Goal: Task Accomplishment & Management: Complete application form

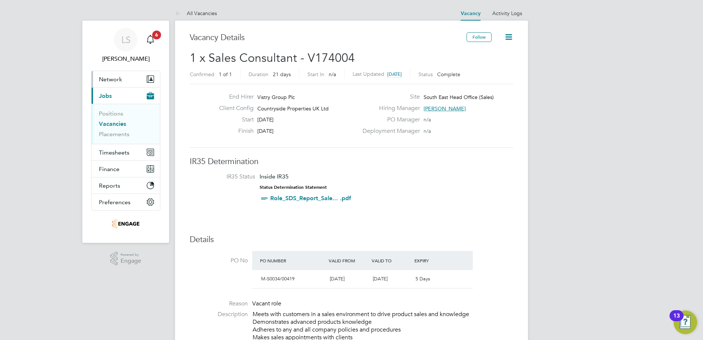
click at [128, 81] on button "Network" at bounding box center [126, 79] width 68 height 16
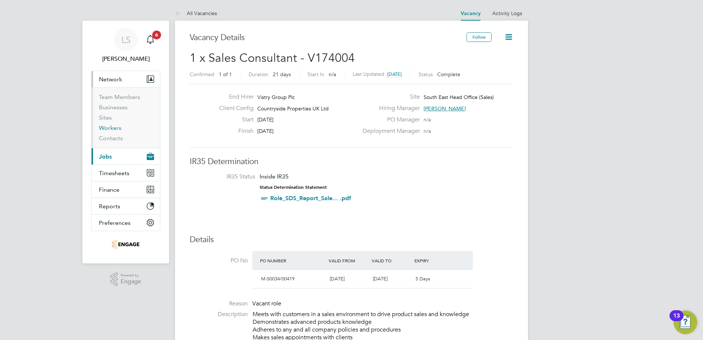
click at [107, 129] on link "Workers" at bounding box center [110, 127] width 22 height 7
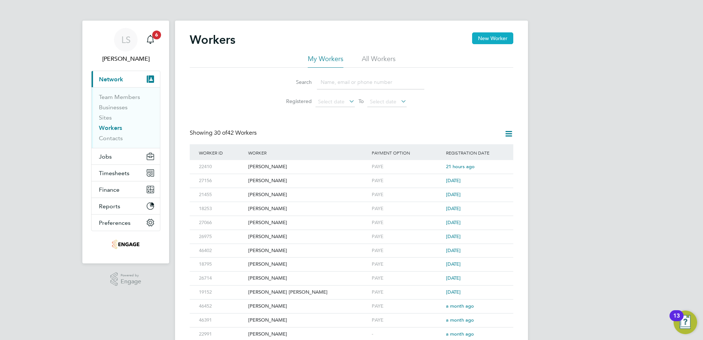
click at [496, 36] on button "New Worker" at bounding box center [492, 38] width 41 height 12
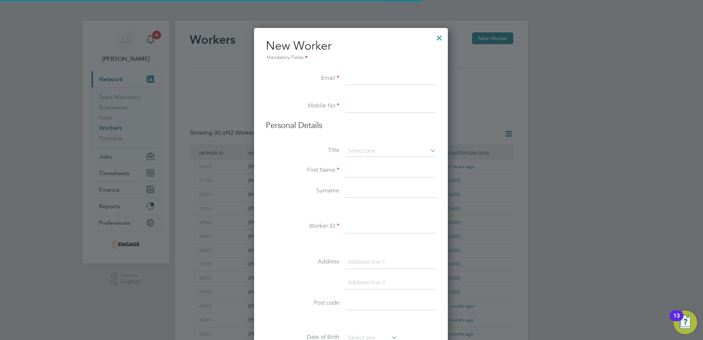
scroll to position [626, 195]
paste input "[EMAIL_ADDRESS][DOMAIN_NAME]"
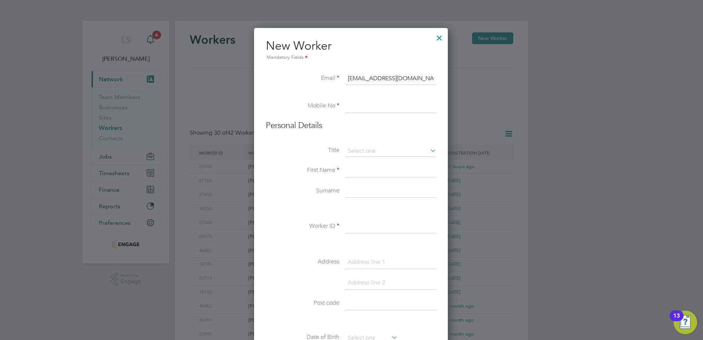
click at [354, 78] on input "[EMAIL_ADDRESS][DOMAIN_NAME]" at bounding box center [390, 78] width 91 height 13
type input "[EMAIL_ADDRESS][DOMAIN_NAME]"
paste input "07753 672 646"
type input "07753 672 646"
click at [368, 153] on input at bounding box center [390, 151] width 91 height 11
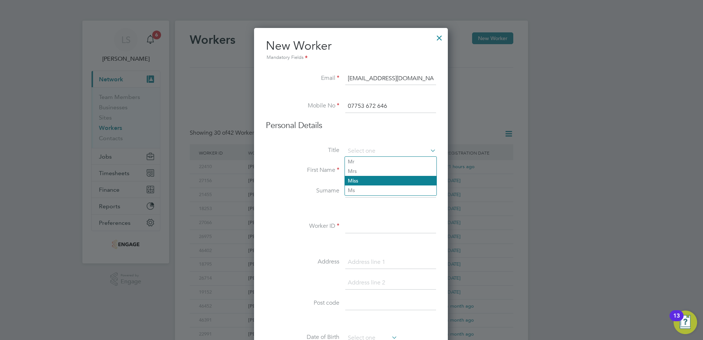
click at [369, 184] on li "Miss" at bounding box center [391, 181] width 92 height 10
type input "Miss"
click at [362, 173] on input at bounding box center [390, 170] width 91 height 13
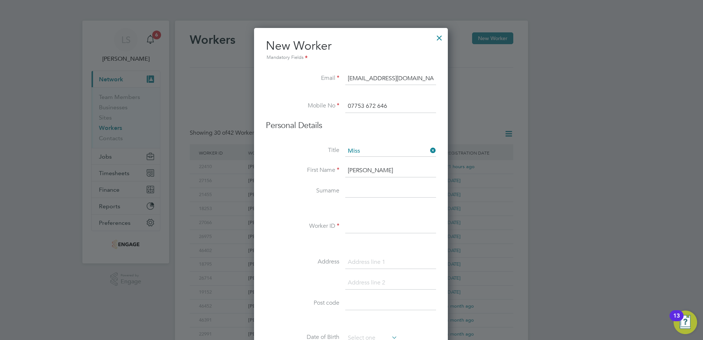
type input "[PERSON_NAME]"
click at [372, 229] on input at bounding box center [390, 226] width 91 height 13
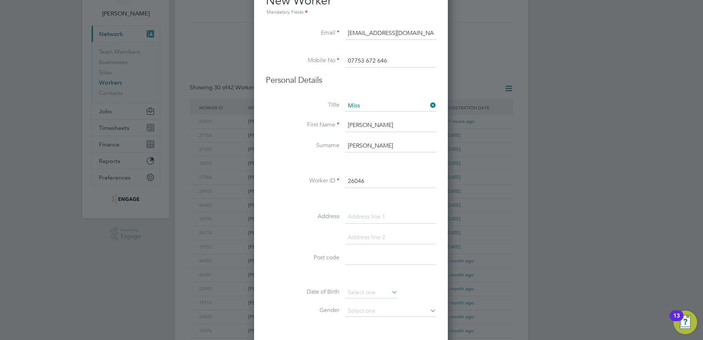
scroll to position [110, 0]
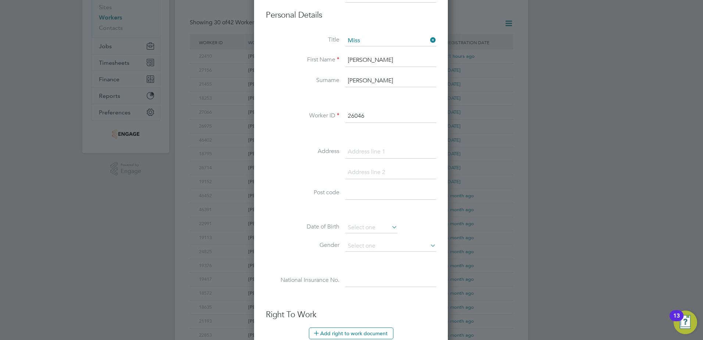
type input "26046"
click at [362, 151] on input at bounding box center [390, 151] width 91 height 13
paste input "[STREET_ADDRESS]"
type input "[STREET_ADDRESS]"
click at [360, 195] on input at bounding box center [390, 193] width 91 height 13
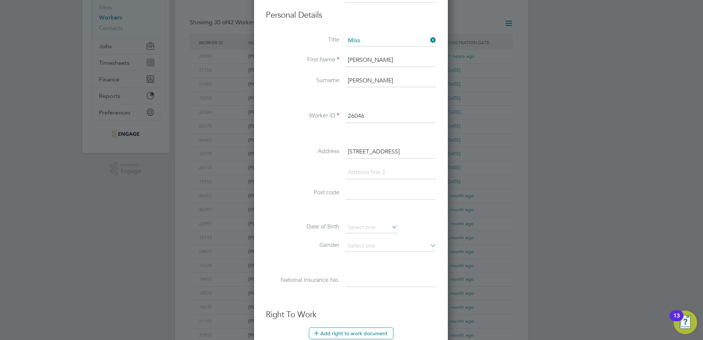
paste input "PO19 8RN"
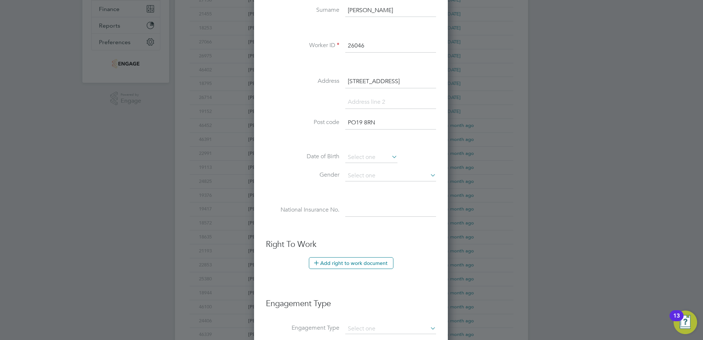
scroll to position [184, 0]
type input "PO19 8RN"
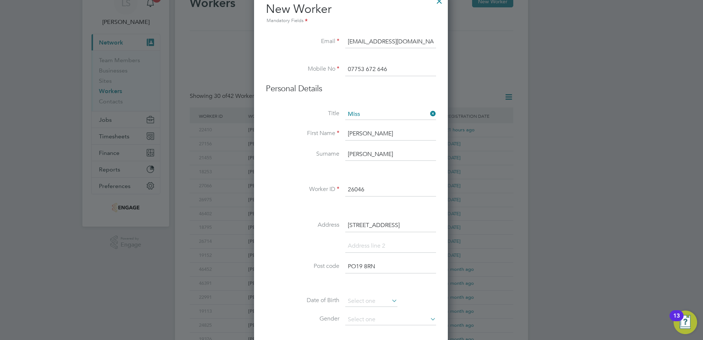
scroll to position [0, 0]
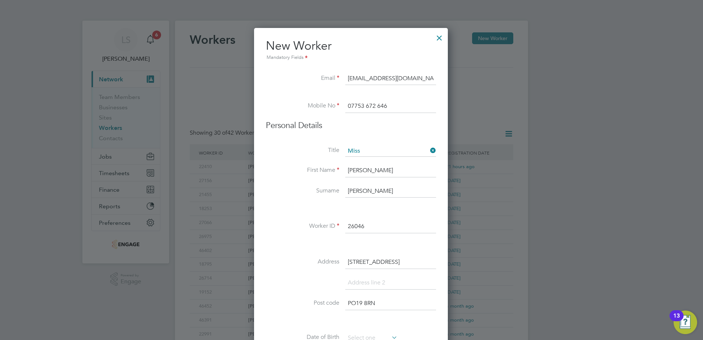
drag, startPoint x: 401, startPoint y: 259, endPoint x: 340, endPoint y: 256, distance: 61.2
click at [340, 256] on li "Address [STREET_ADDRESS]" at bounding box center [351, 266] width 170 height 21
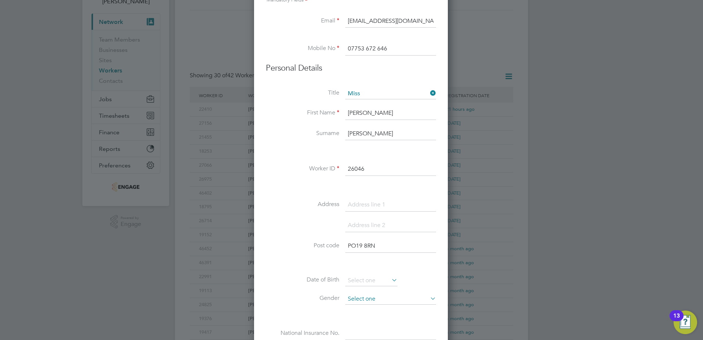
scroll to position [110, 0]
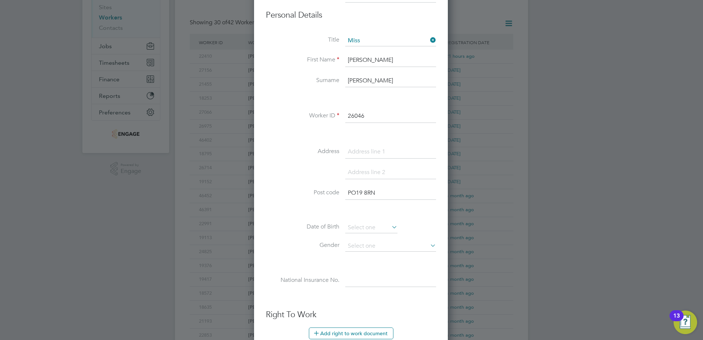
drag, startPoint x: 385, startPoint y: 191, endPoint x: 326, endPoint y: 191, distance: 59.2
click at [326, 191] on li "Post code PO19 8RN" at bounding box center [351, 197] width 170 height 21
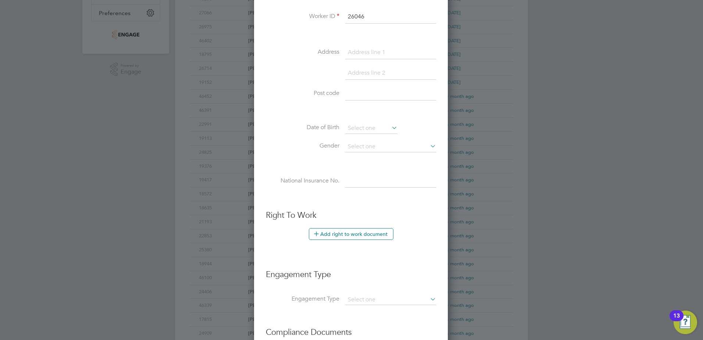
scroll to position [221, 0]
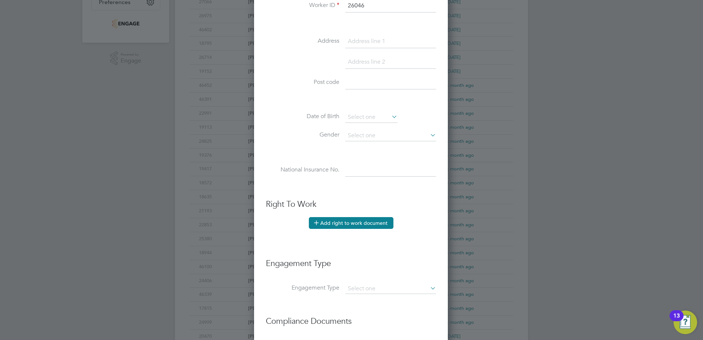
click at [346, 224] on button "Add right to work document" at bounding box center [351, 223] width 85 height 12
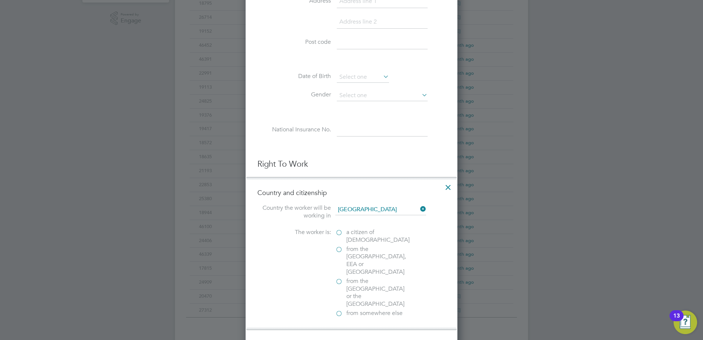
scroll to position [331, 0]
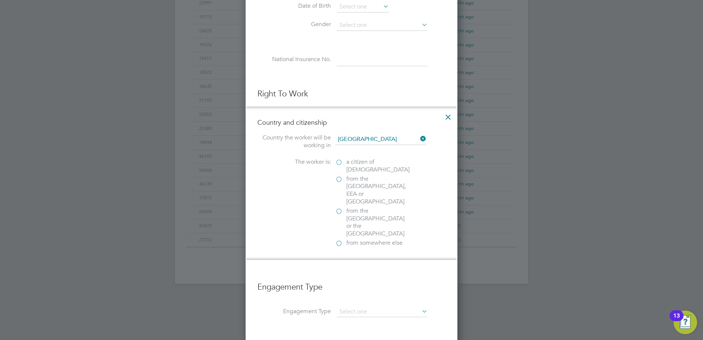
click at [340, 163] on label "a citizen of [DEMOGRAPHIC_DATA]" at bounding box center [373, 165] width 74 height 15
click at [0, 0] on input "a citizen of [DEMOGRAPHIC_DATA]" at bounding box center [0, 0] width 0 height 0
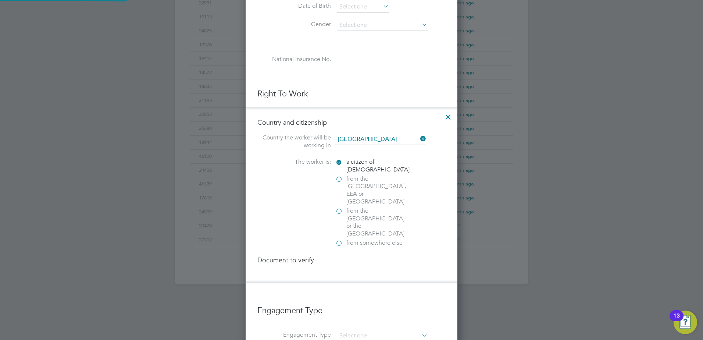
scroll to position [777, 212]
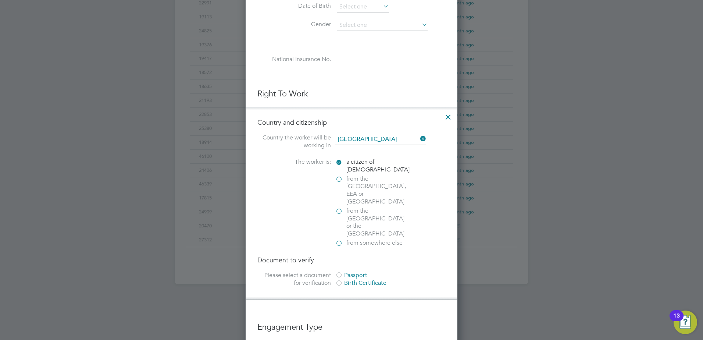
click at [339, 272] on div at bounding box center [339, 275] width 7 height 7
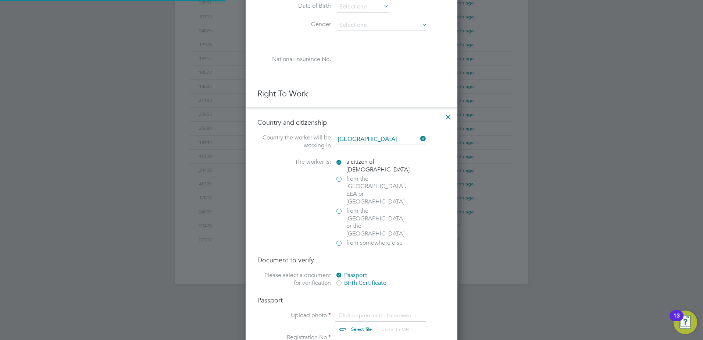
scroll to position [405, 0]
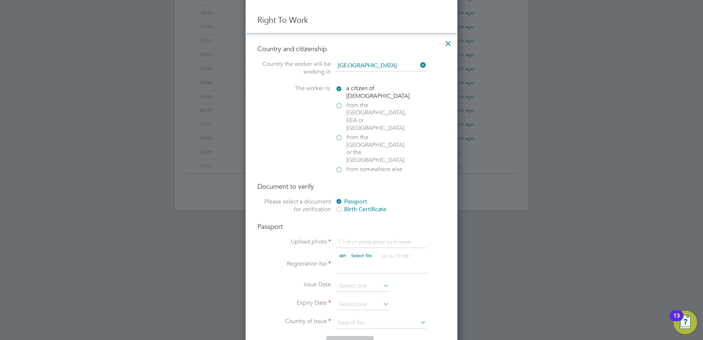
click at [351, 238] on input "file" at bounding box center [369, 249] width 116 height 22
type input "C:\fakepath\[PERSON_NAME].pdf"
click at [349, 260] on input at bounding box center [382, 266] width 91 height 13
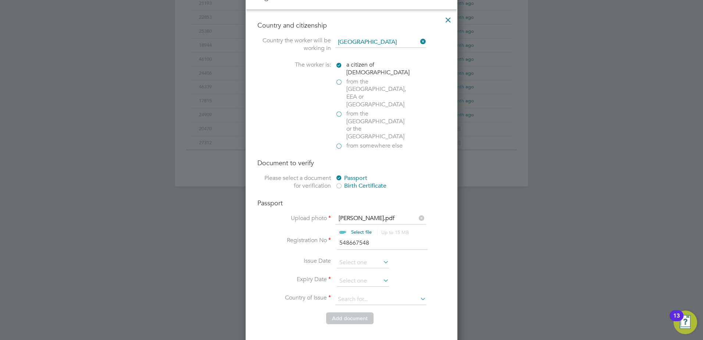
scroll to position [441, 0]
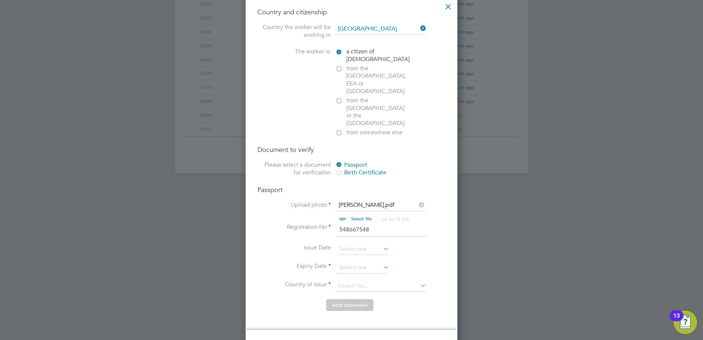
type input "548667548"
click at [349, 262] on input at bounding box center [363, 267] width 52 height 11
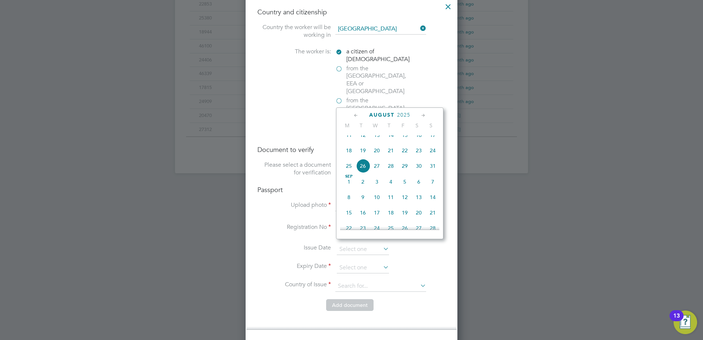
click at [405, 114] on span "2025" at bounding box center [403, 115] width 13 height 6
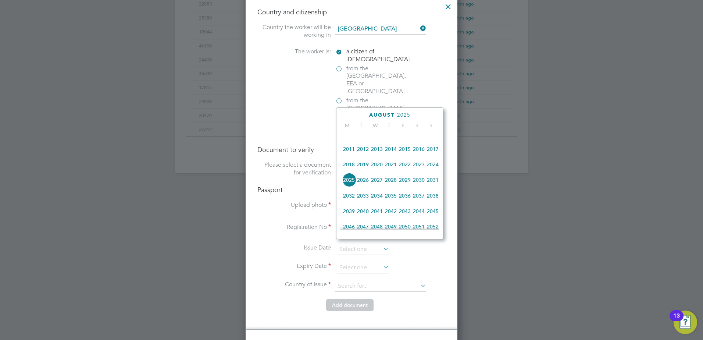
click at [377, 186] on span "2027" at bounding box center [377, 180] width 14 height 14
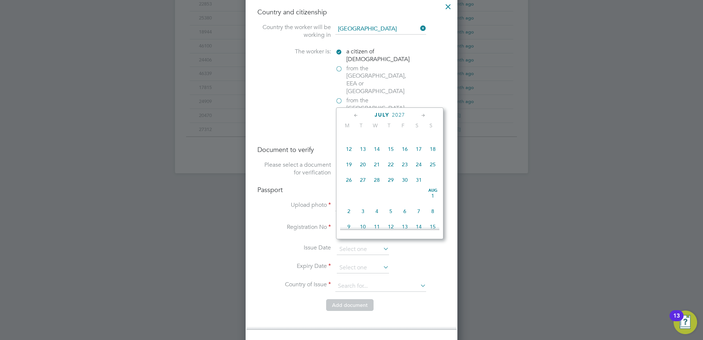
scroll to position [121, 0]
click at [380, 145] on span "16" at bounding box center [377, 145] width 14 height 14
type input "[DATE]"
click at [380, 145] on span "16" at bounding box center [377, 145] width 14 height 14
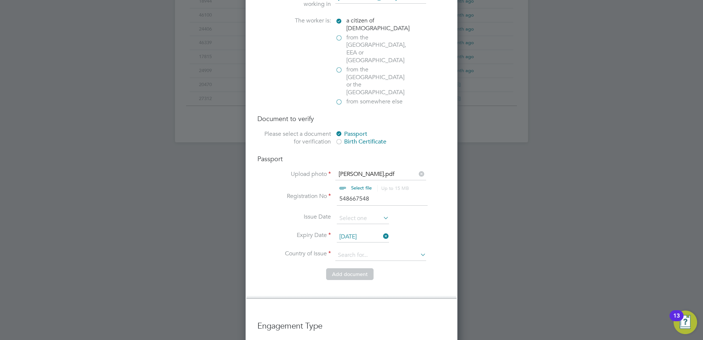
scroll to position [515, 0]
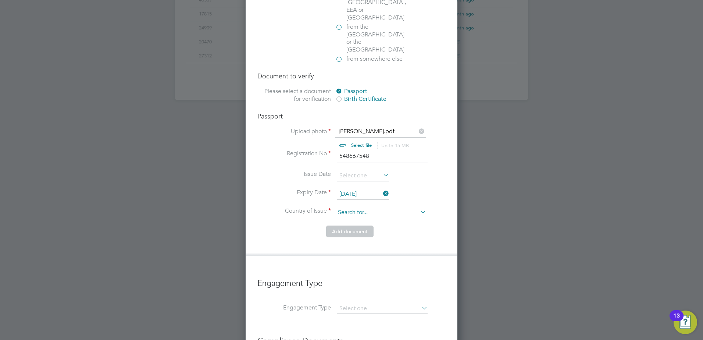
click at [357, 207] on input at bounding box center [381, 212] width 91 height 11
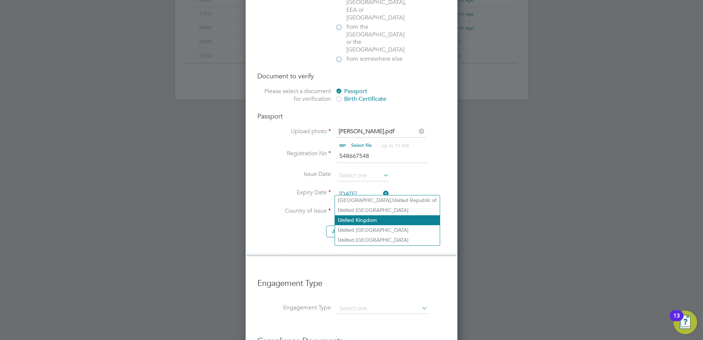
click at [369, 219] on li "Unit ed Kingdom" at bounding box center [387, 220] width 105 height 10
type input "[GEOGRAPHIC_DATA]"
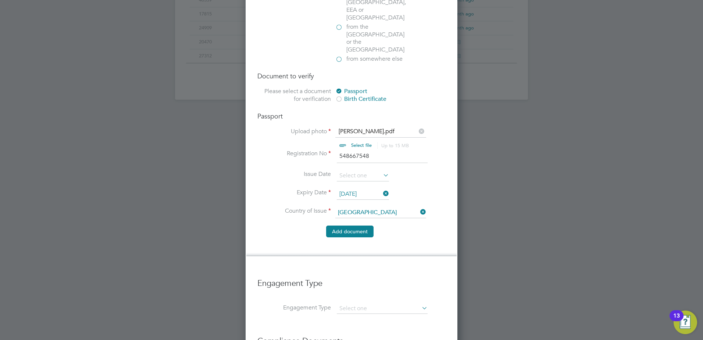
click at [349, 226] on button "Add document" at bounding box center [349, 232] width 47 height 12
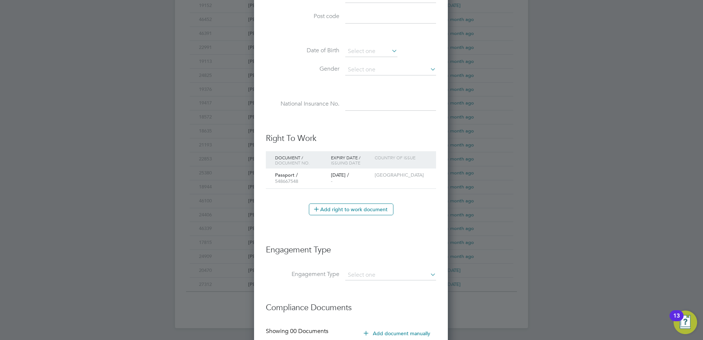
scroll to position [366, 0]
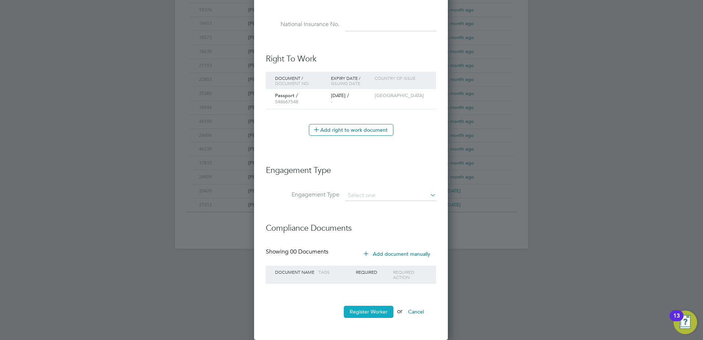
click at [368, 313] on button "Register Worker" at bounding box center [369, 312] width 50 height 12
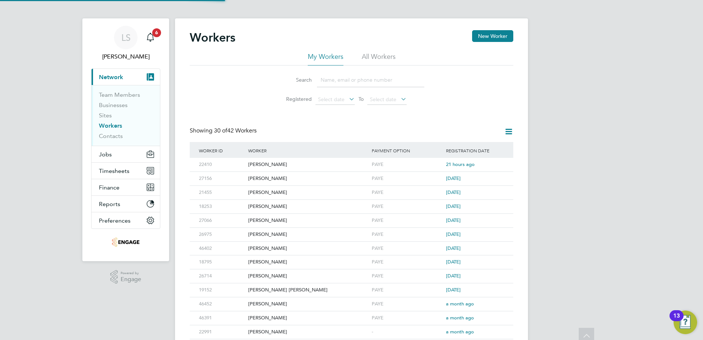
scroll to position [0, 0]
